Goal: Information Seeking & Learning: Learn about a topic

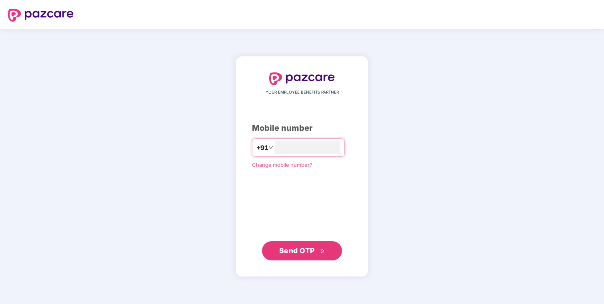
type input "**********"
click at [329, 257] on button "Send OTP" at bounding box center [302, 250] width 80 height 19
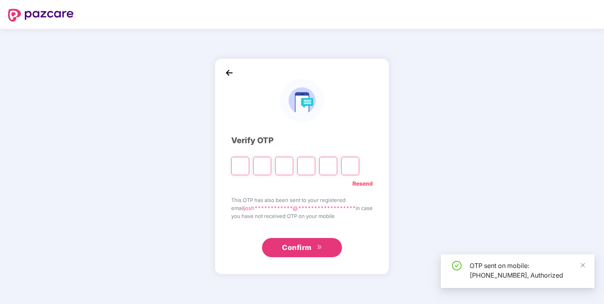
type input "*"
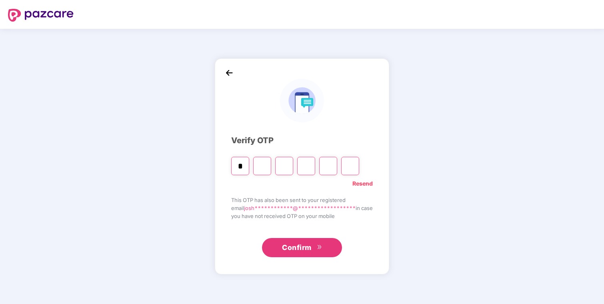
type input "*"
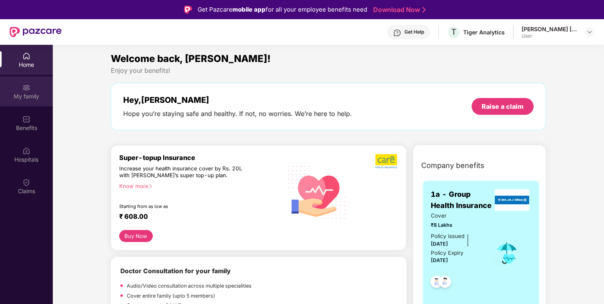
click at [15, 88] on div "My family" at bounding box center [26, 91] width 53 height 30
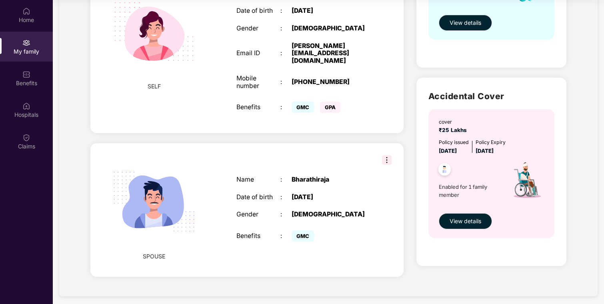
scroll to position [162, 0]
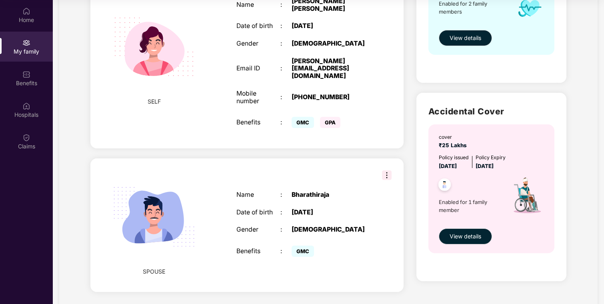
click at [208, 227] on div "SPOUSE Name : [PERSON_NAME] Date of birth : [DEMOGRAPHIC_DATA] Gender : [DEMOGR…" at bounding box center [246, 225] width 313 height 134
click at [386, 171] on img at bounding box center [387, 175] width 10 height 10
click at [334, 191] on div "Bharathiraja" at bounding box center [330, 195] width 77 height 8
drag, startPoint x: 302, startPoint y: 209, endPoint x: 274, endPoint y: 246, distance: 46.3
click at [274, 247] on div "Name : [PERSON_NAME] Date of birth : [DEMOGRAPHIC_DATA] Gender : [DEMOGRAPHIC_D…" at bounding box center [303, 225] width 148 height 88
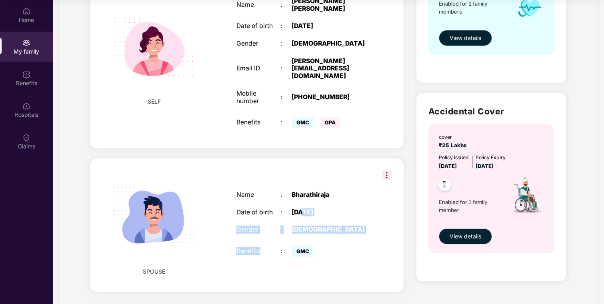
click at [274, 248] on div "Benefits" at bounding box center [259, 252] width 44 height 8
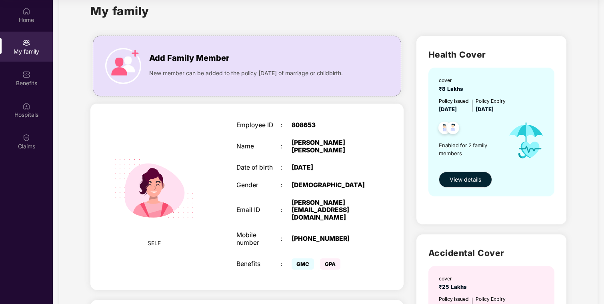
scroll to position [15, 0]
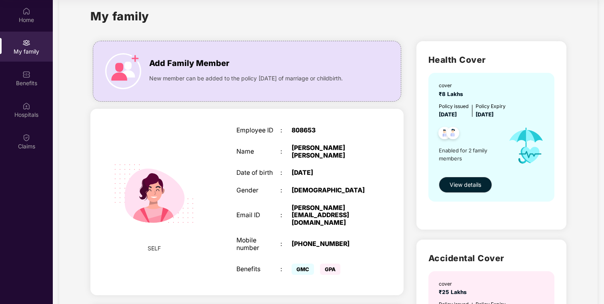
click at [359, 282] on div "Employee ID : 808653 Name : [PERSON_NAME] Carolina [PERSON_NAME] Stellamary Dat…" at bounding box center [303, 202] width 148 height 170
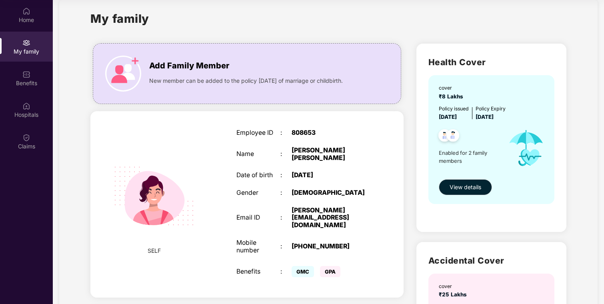
scroll to position [0, 0]
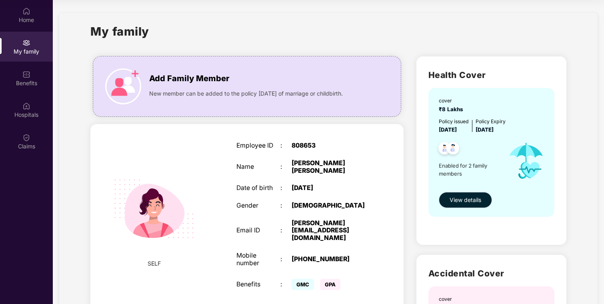
click at [460, 195] on button "View details" at bounding box center [465, 200] width 53 height 16
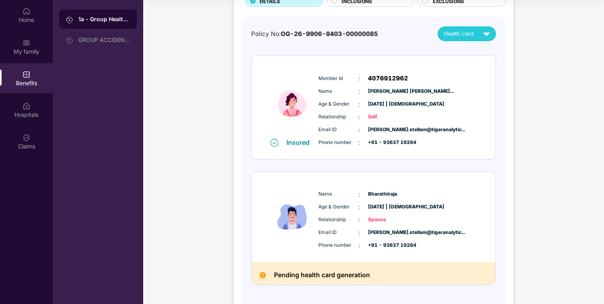
scroll to position [63, 0]
click at [349, 278] on h2 "Pending health card generation" at bounding box center [322, 274] width 96 height 11
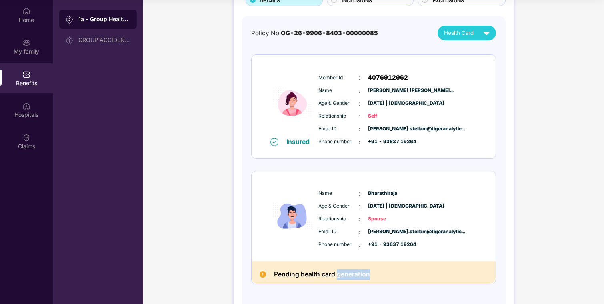
click at [349, 278] on h2 "Pending health card generation" at bounding box center [322, 274] width 96 height 11
click at [360, 261] on div "Name : [PERSON_NAME] Age & Gender : [DATE] | [DEMOGRAPHIC_DATA] Relationship : …" at bounding box center [374, 216] width 244 height 90
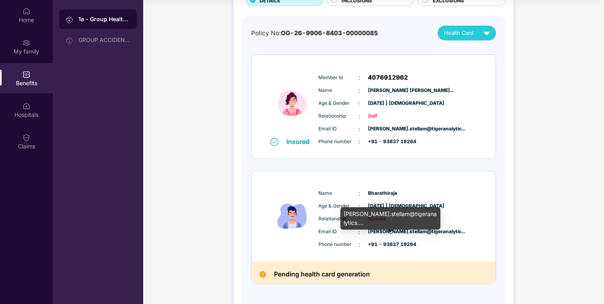
click at [376, 235] on span "[PERSON_NAME].stellam@tigeranalytic..." at bounding box center [388, 232] width 40 height 8
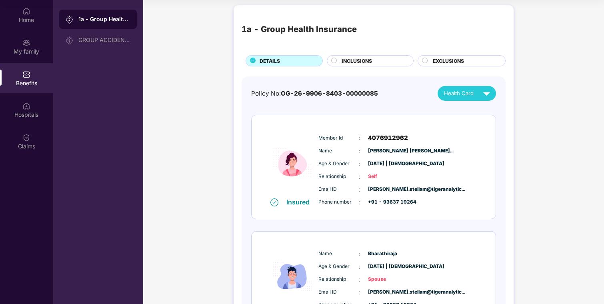
scroll to position [0, 0]
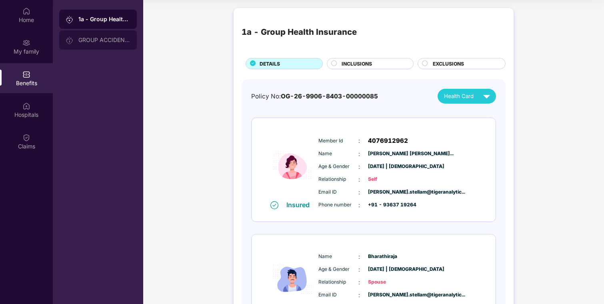
click at [90, 37] on div "GROUP ACCIDENTAL INSURANCE" at bounding box center [104, 40] width 52 height 6
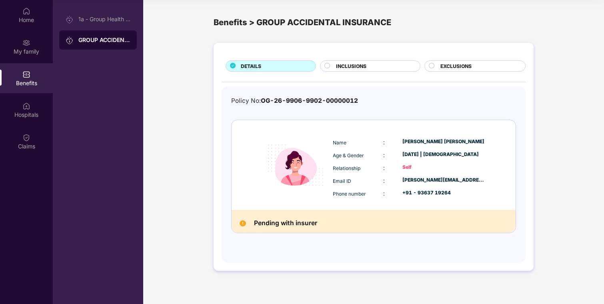
scroll to position [25, 0]
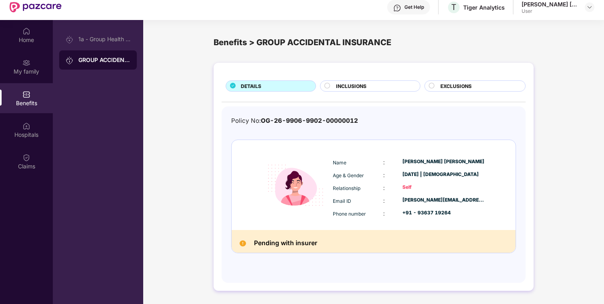
click at [342, 85] on span "INCLUSIONS" at bounding box center [351, 86] width 30 height 8
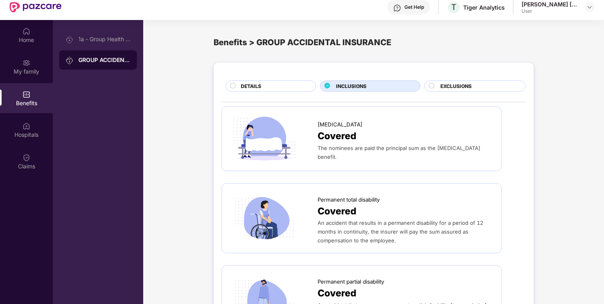
click at [464, 84] on span "EXCLUSIONS" at bounding box center [456, 86] width 31 height 8
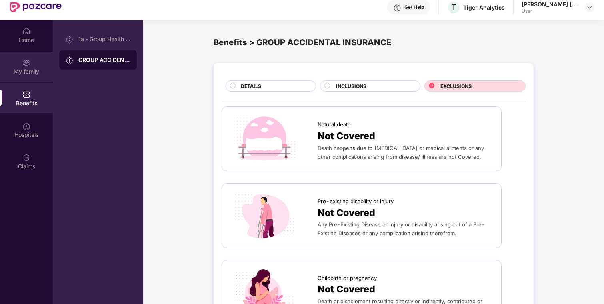
click at [31, 62] on div "My family" at bounding box center [26, 67] width 53 height 30
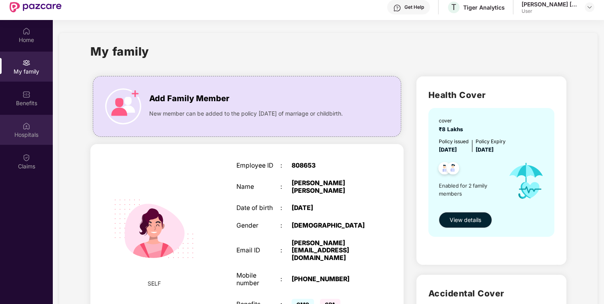
click at [27, 128] on img at bounding box center [26, 126] width 8 height 8
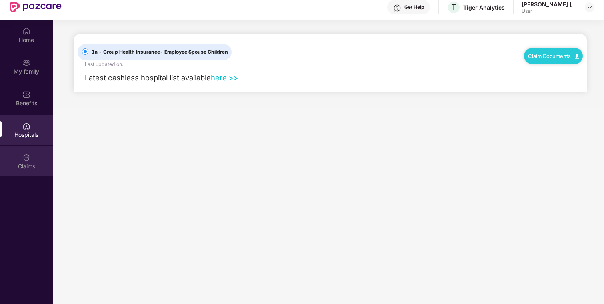
click at [30, 162] on div "Claims" at bounding box center [26, 161] width 53 height 30
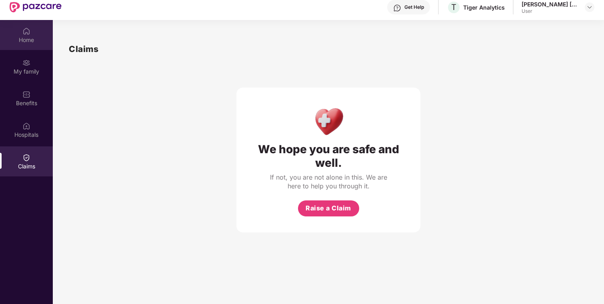
click at [35, 42] on div "Home" at bounding box center [26, 40] width 53 height 8
